Goal: Find specific page/section: Find specific page/section

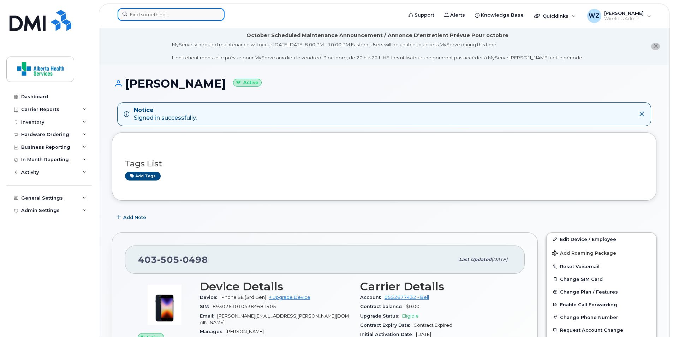
drag, startPoint x: 160, startPoint y: 15, endPoint x: 156, endPoint y: 17, distance: 4.4
click at [160, 15] on input at bounding box center [171, 14] width 107 height 13
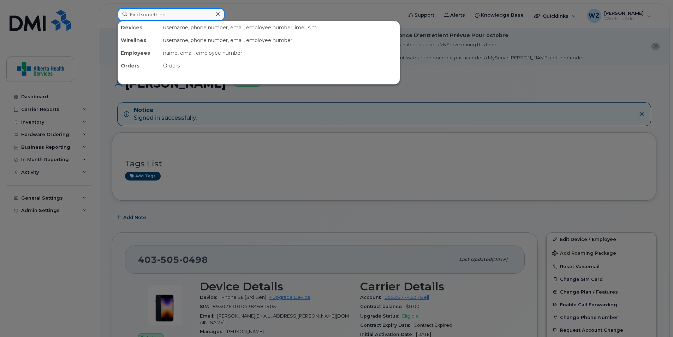
paste input "4036019157"
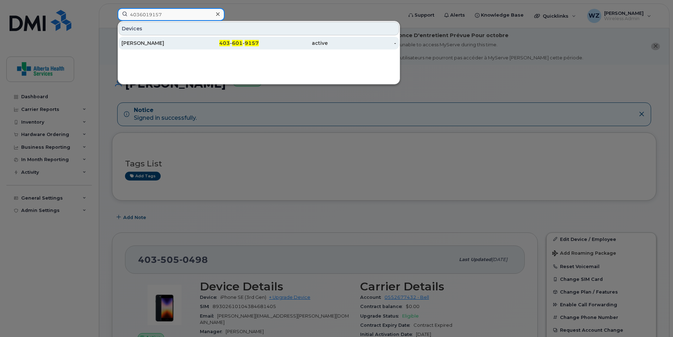
type input "4036019157"
click at [179, 43] on div "[PERSON_NAME]" at bounding box center [155, 43] width 69 height 7
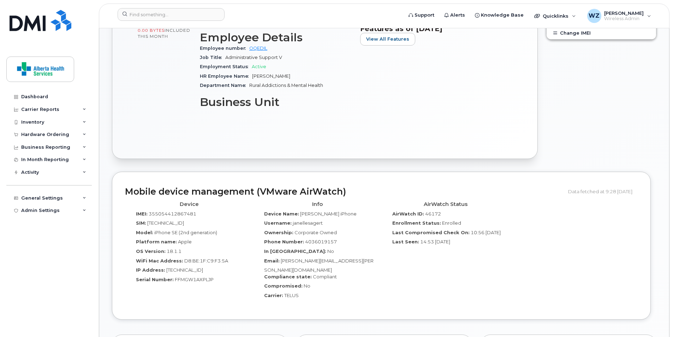
scroll to position [176, 0]
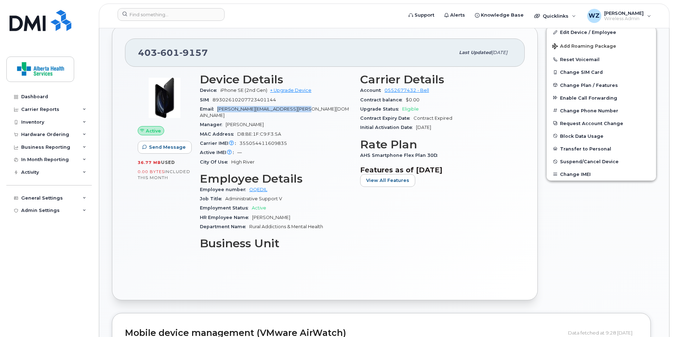
drag, startPoint x: 217, startPoint y: 108, endPoint x: 303, endPoint y: 112, distance: 86.5
click at [303, 112] on div "Email Janelle.Sagert@recoveryalberta.ca" at bounding box center [276, 112] width 152 height 16
drag, startPoint x: 303, startPoint y: 112, endPoint x: 312, endPoint y: 145, distance: 33.9
click at [312, 148] on div "Active IMEI Active IMEI is refreshed daily with a delay of up to 48 hours follo…" at bounding box center [276, 152] width 152 height 9
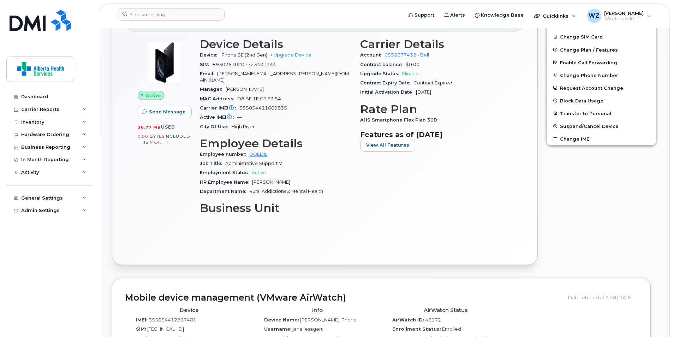
scroll to position [0, 0]
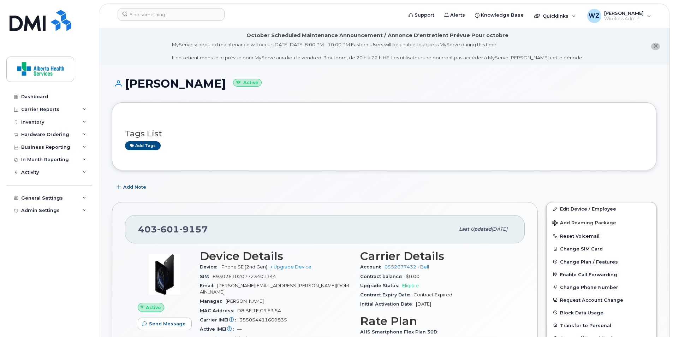
click at [467, 305] on div "Initial Activation Date Oct 23, 2024" at bounding box center [436, 303] width 152 height 9
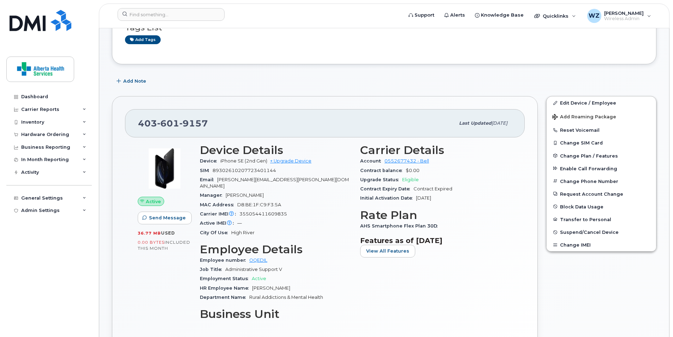
drag, startPoint x: 417, startPoint y: 196, endPoint x: 462, endPoint y: 196, distance: 45.2
click at [462, 196] on div "Initial Activation Date Oct 23, 2024" at bounding box center [436, 197] width 152 height 9
drag, startPoint x: 462, startPoint y: 196, endPoint x: 434, endPoint y: 198, distance: 27.9
click at [431, 198] on span "Oct 23, 2024" at bounding box center [423, 197] width 15 height 5
drag, startPoint x: 137, startPoint y: 236, endPoint x: 179, endPoint y: 238, distance: 42.4
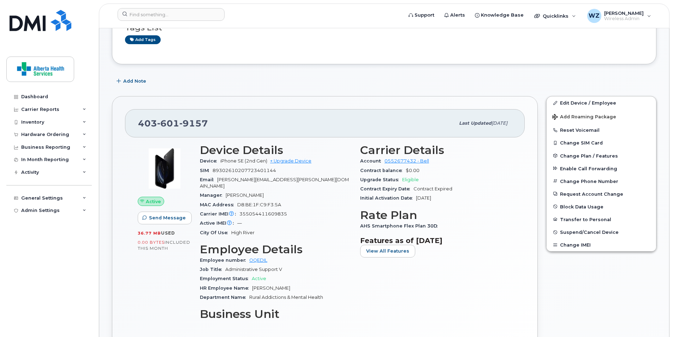
click at [179, 236] on div "Active Send Message 36.77 MB  used 0.00 Bytes  included this month" at bounding box center [164, 234] width 62 height 191
drag, startPoint x: 179, startPoint y: 238, endPoint x: 158, endPoint y: 247, distance: 22.6
click at [158, 247] on span "included this month" at bounding box center [164, 245] width 53 height 12
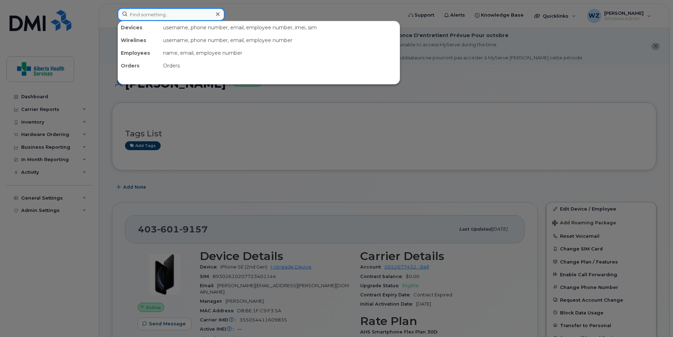
drag, startPoint x: 157, startPoint y: 7, endPoint x: 145, endPoint y: 14, distance: 14.6
click at [145, 14] on input at bounding box center [171, 14] width 107 height 13
paste input "5874476285"
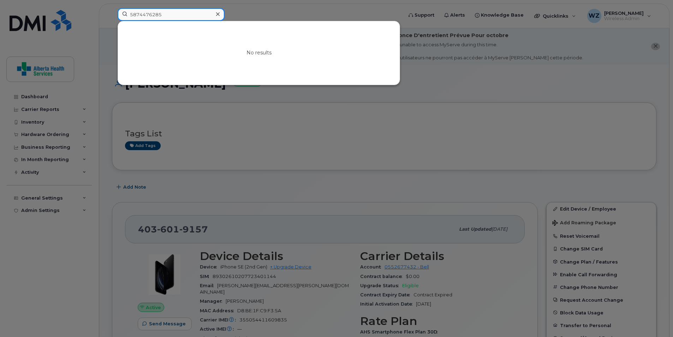
type input "5874476285"
